Goal: Task Accomplishment & Management: Use online tool/utility

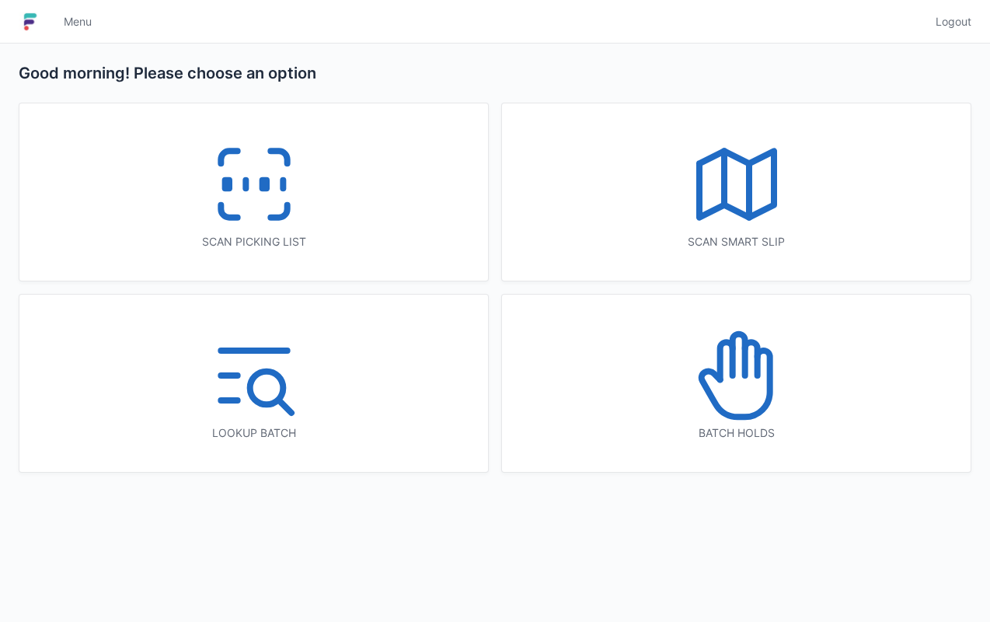
click at [769, 379] on icon at bounding box center [735, 384] width 68 height 66
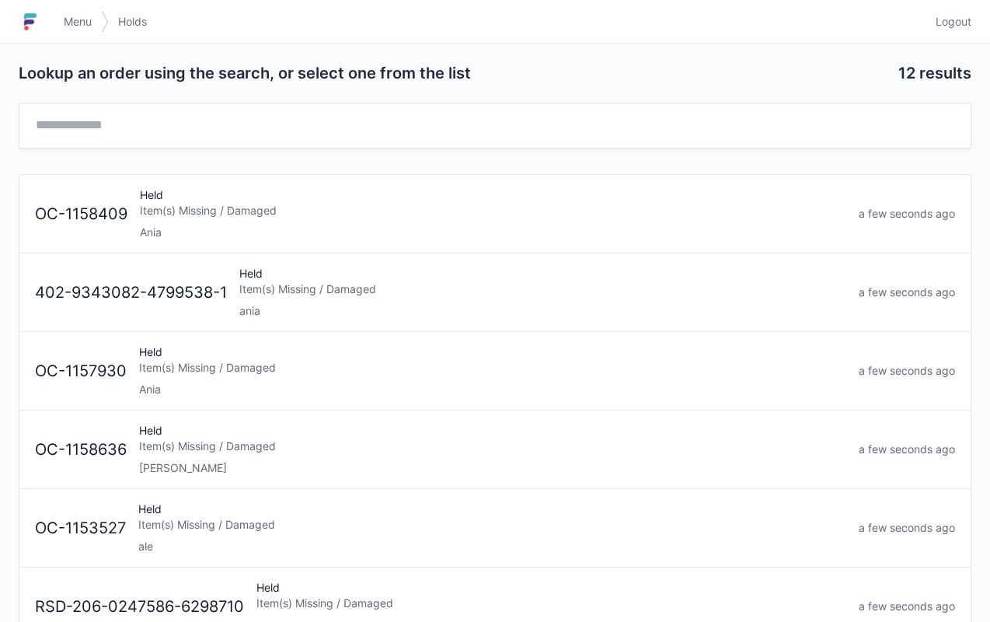
click at [371, 294] on div "Item(s) Missing / Damaged" at bounding box center [542, 289] width 607 height 16
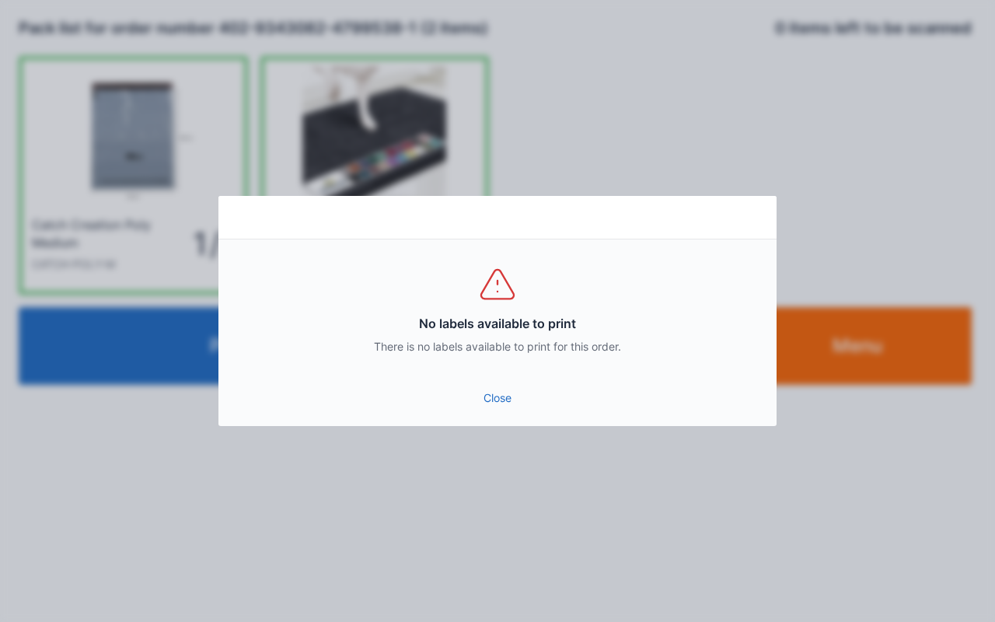
click at [487, 404] on link "Close" at bounding box center [497, 398] width 533 height 28
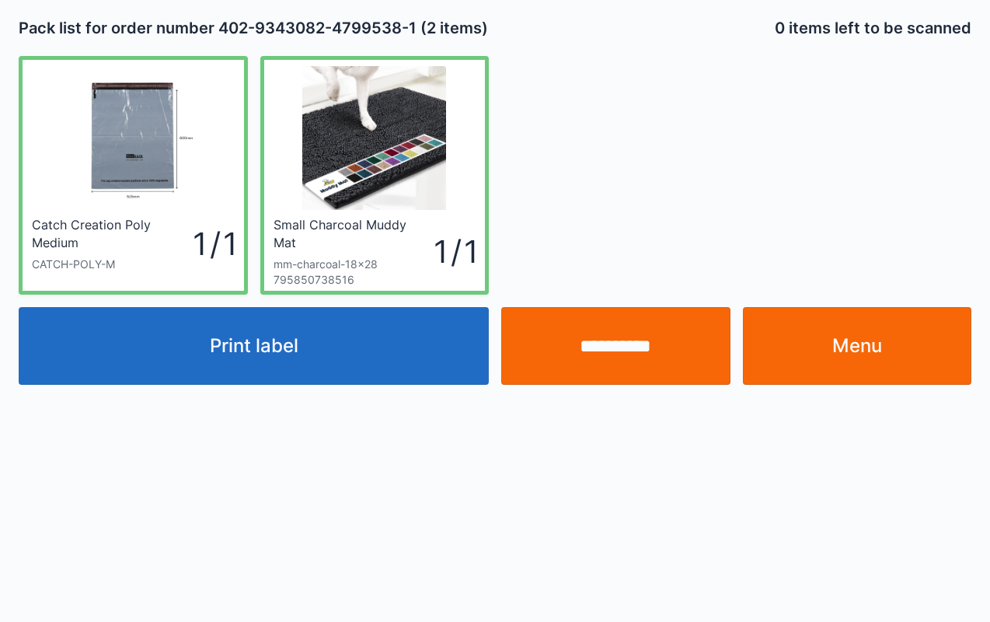
click at [876, 359] on link "Menu" at bounding box center [857, 346] width 229 height 78
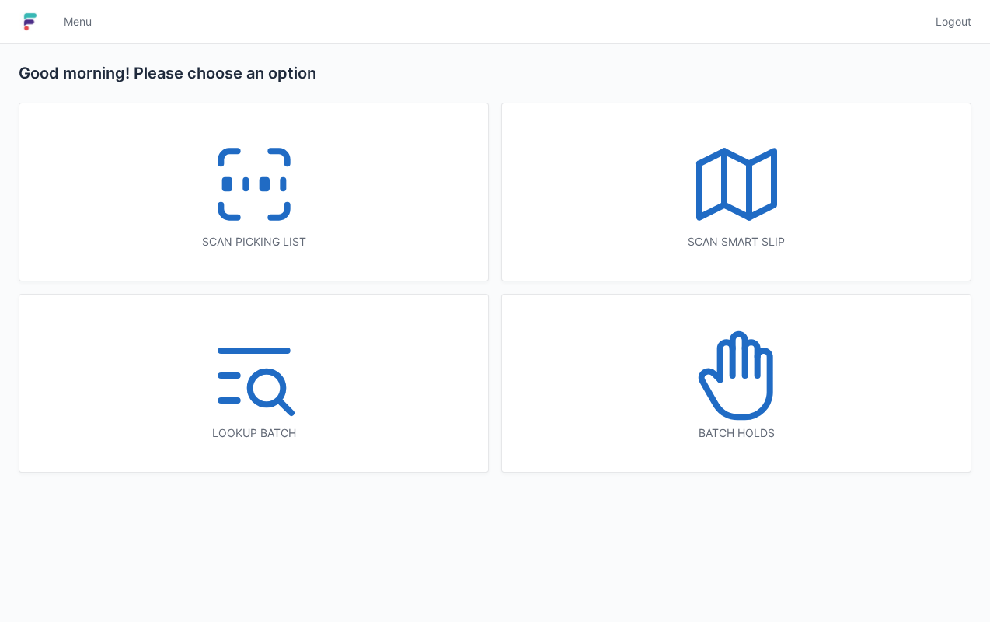
click at [264, 170] on icon at bounding box center [253, 183] width 99 height 99
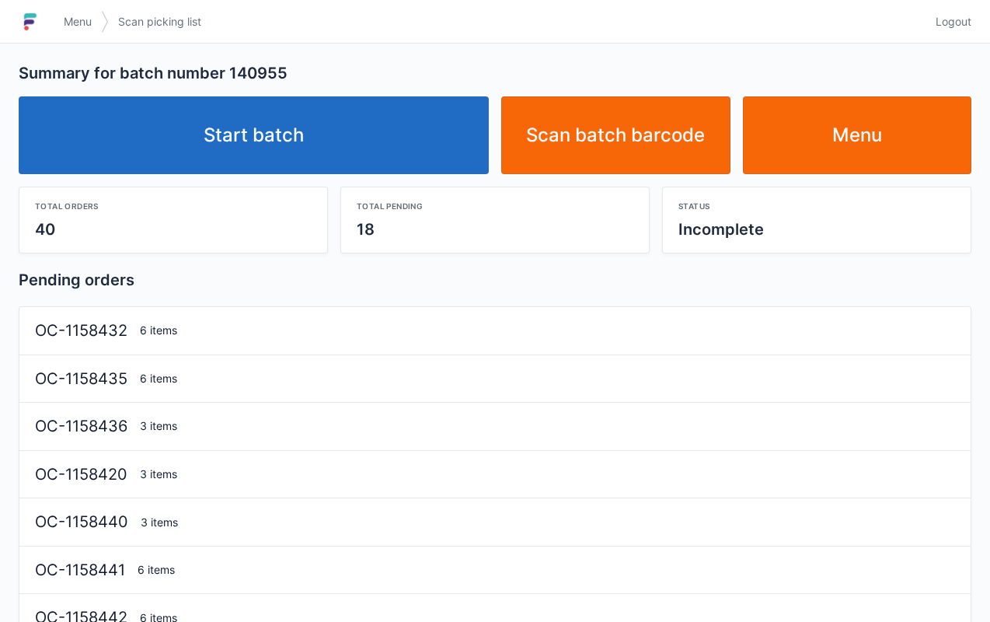
click at [332, 152] on link "Start batch" at bounding box center [254, 135] width 470 height 78
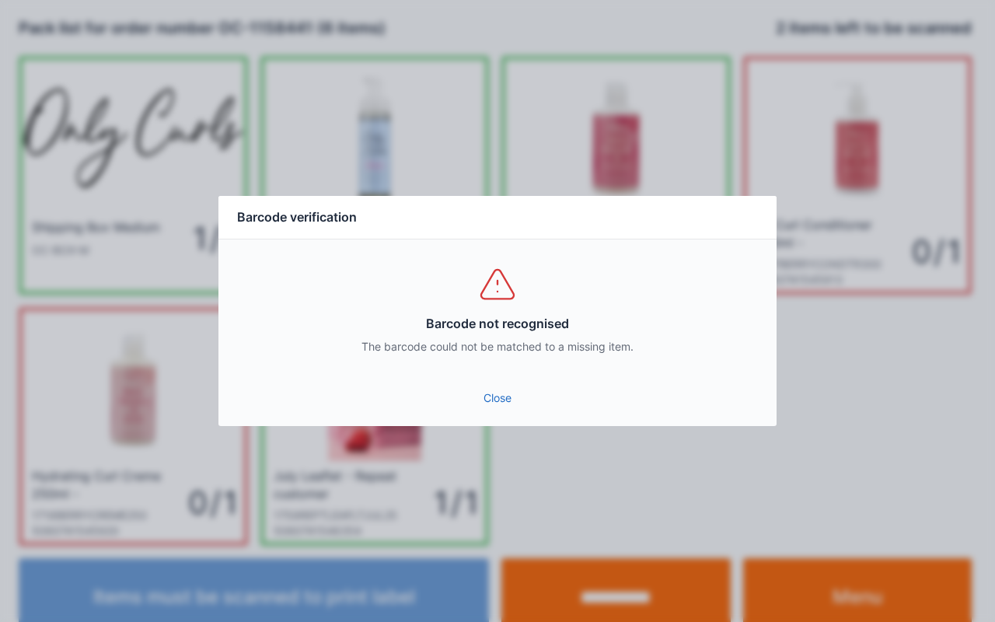
click at [472, 408] on link "Close" at bounding box center [497, 398] width 533 height 28
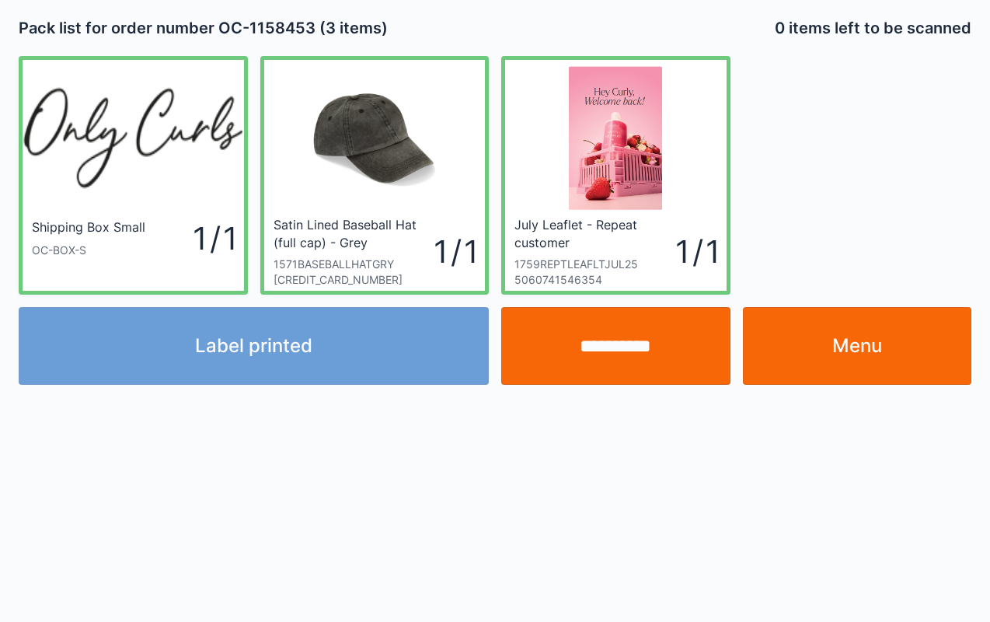
click at [869, 339] on link "Menu" at bounding box center [857, 346] width 229 height 78
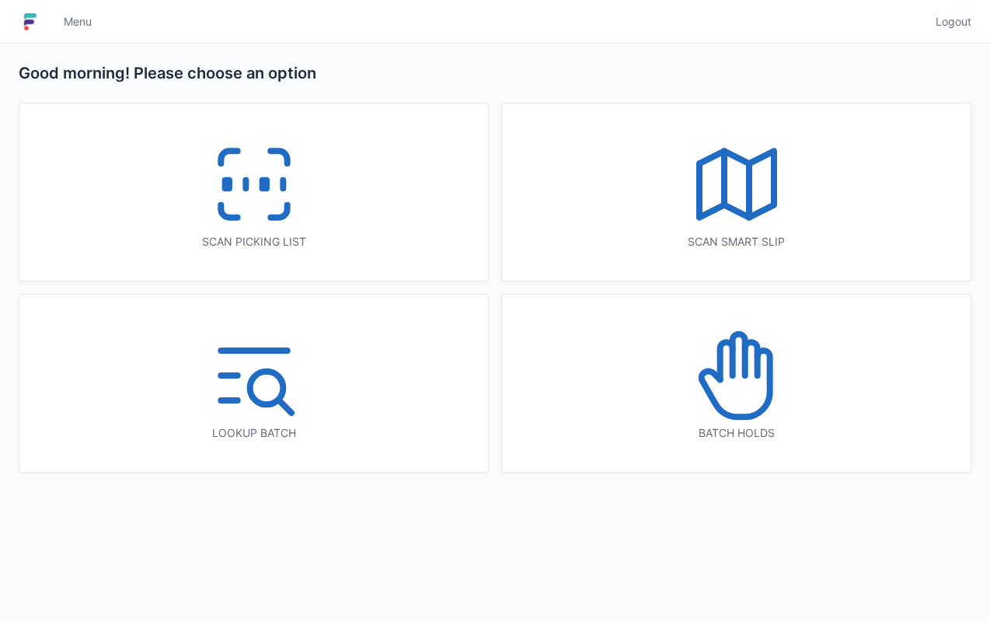
click at [222, 169] on icon at bounding box center [253, 183] width 99 height 99
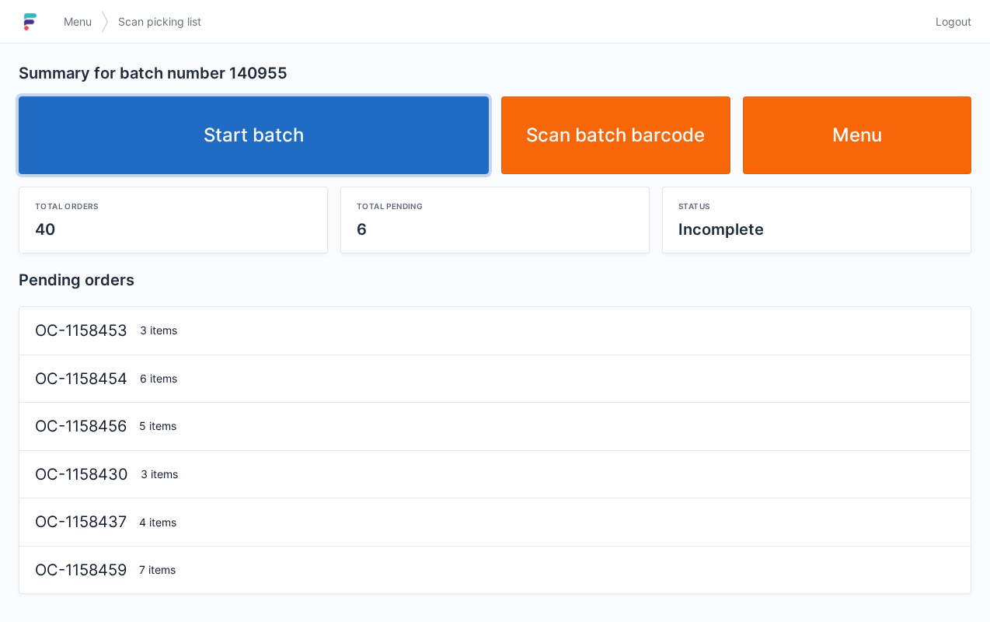
click at [333, 134] on link "Start batch" at bounding box center [254, 135] width 470 height 78
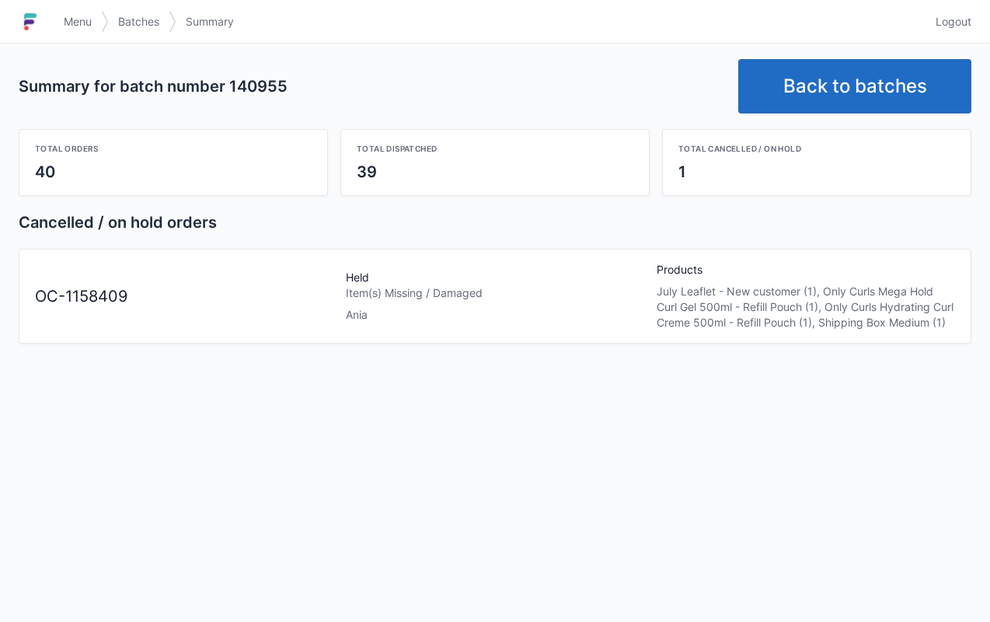
click at [60, 9] on link "Menu" at bounding box center [77, 22] width 47 height 28
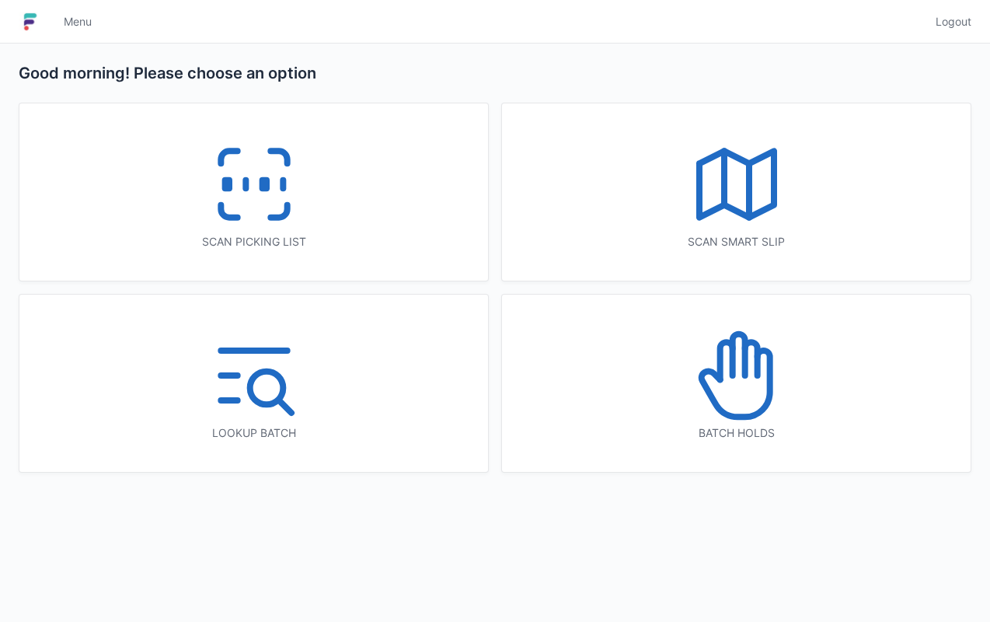
click at [778, 401] on icon at bounding box center [736, 375] width 99 height 99
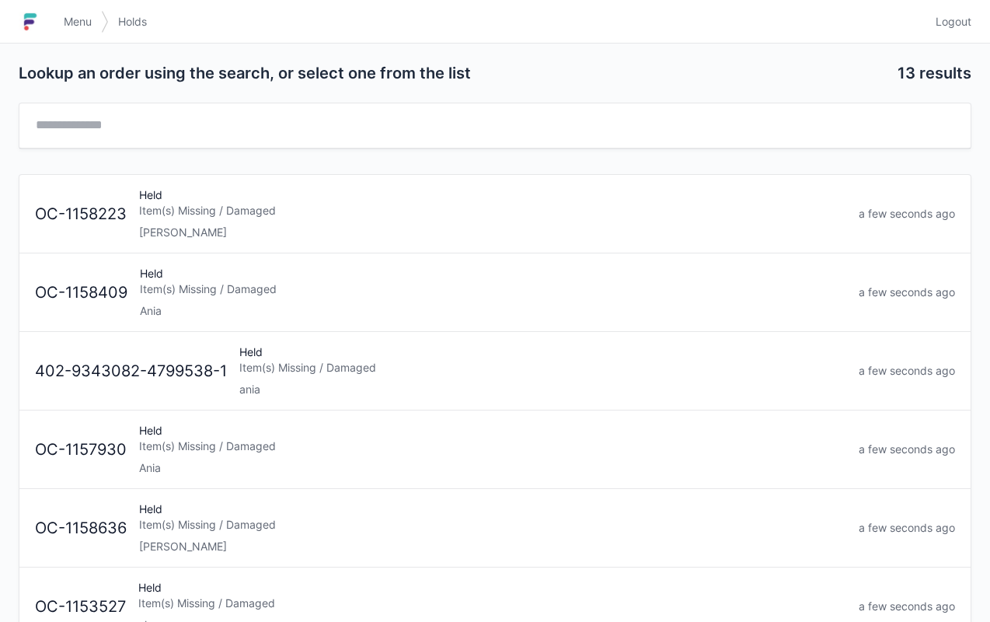
click at [282, 289] on div "Item(s) Missing / Damaged" at bounding box center [493, 289] width 706 height 16
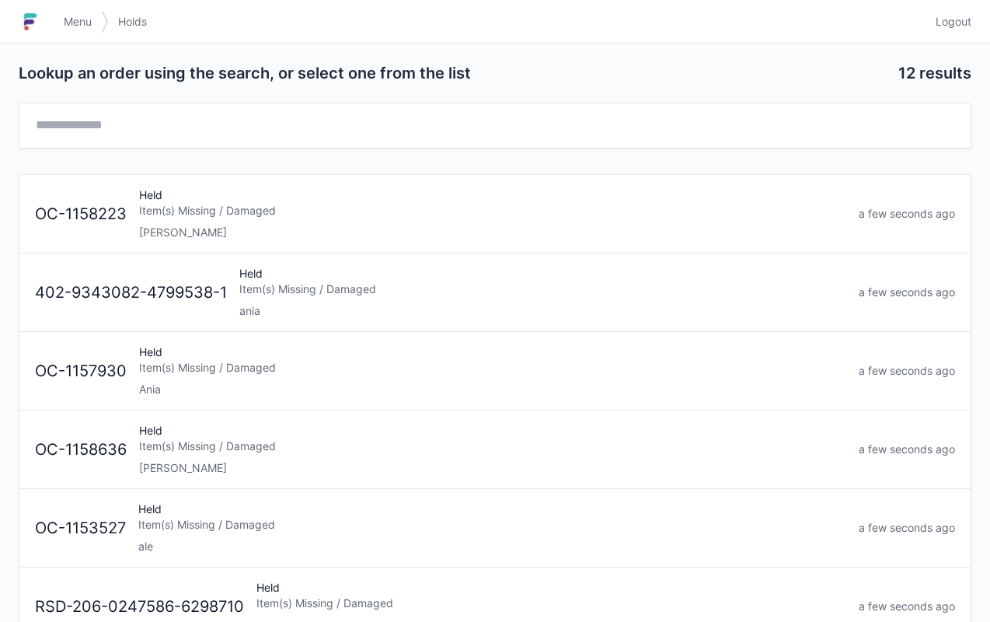
click at [373, 298] on div "Held Item(s) Missing / Damaged ania" at bounding box center [542, 292] width 619 height 53
